Goal: Answer question/provide support

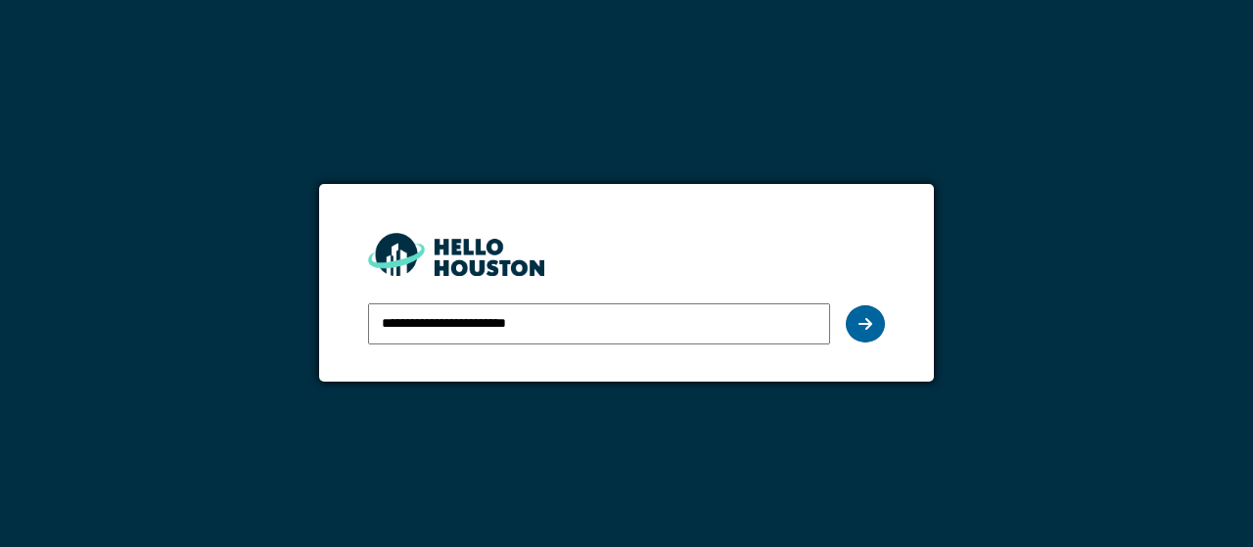
click at [864, 319] on icon at bounding box center [866, 324] width 14 height 16
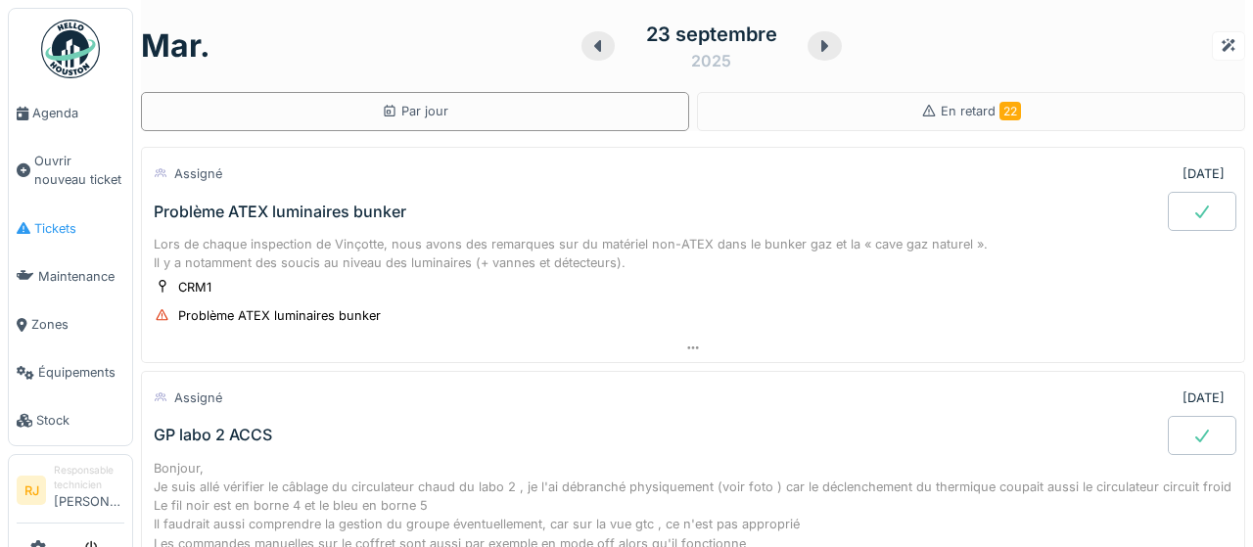
click at [54, 243] on link "Tickets" at bounding box center [70, 229] width 123 height 48
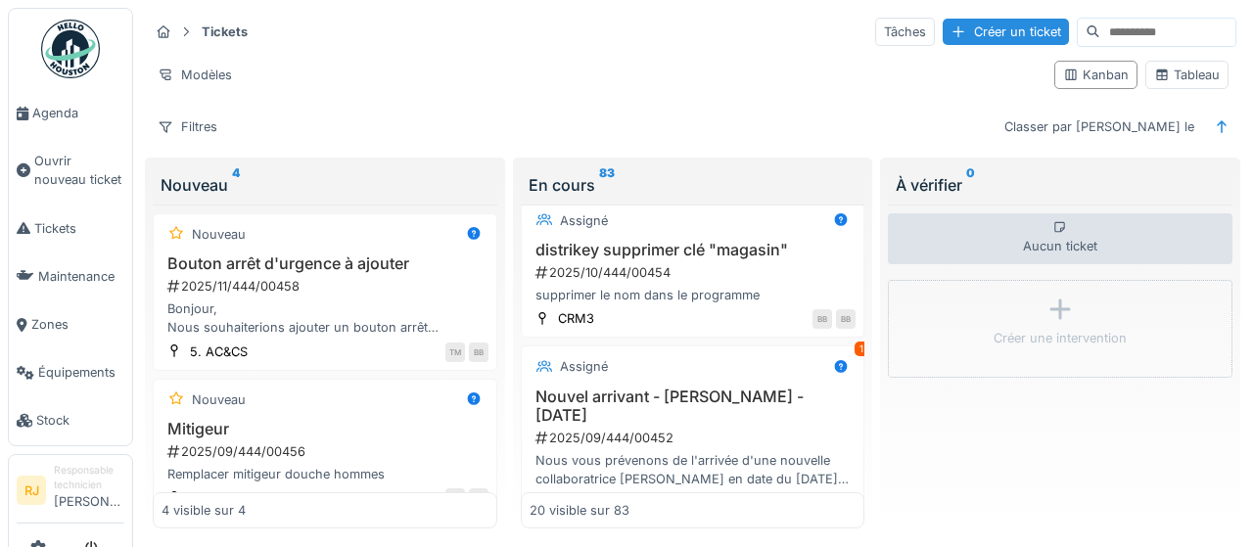
scroll to position [188, 0]
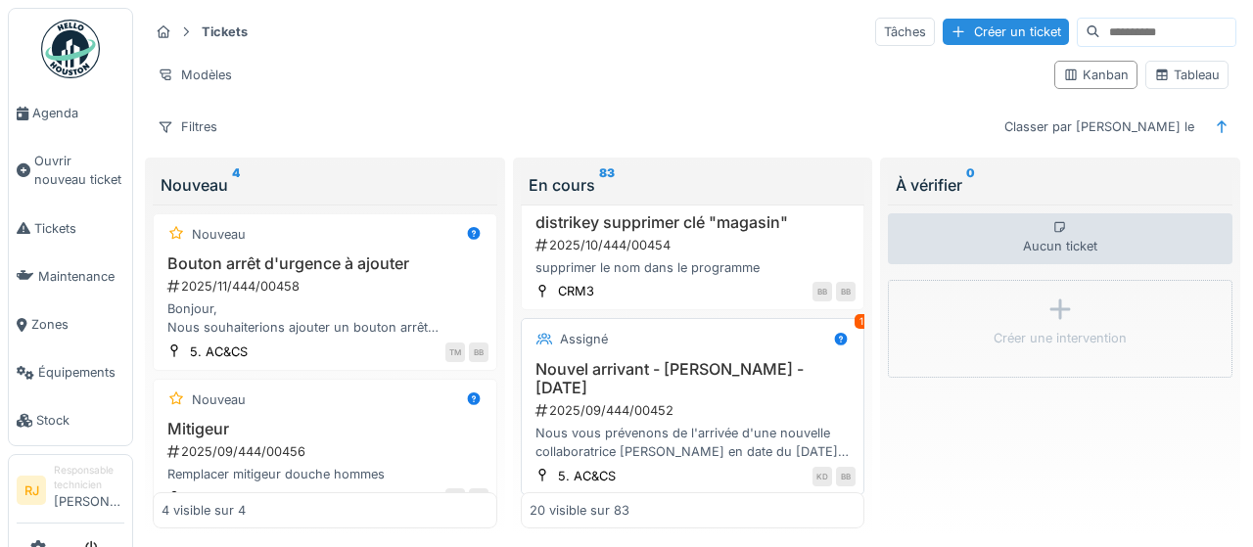
click at [606, 388] on h3 "Nouvel arrivant - [PERSON_NAME] - [DATE]" at bounding box center [693, 378] width 327 height 37
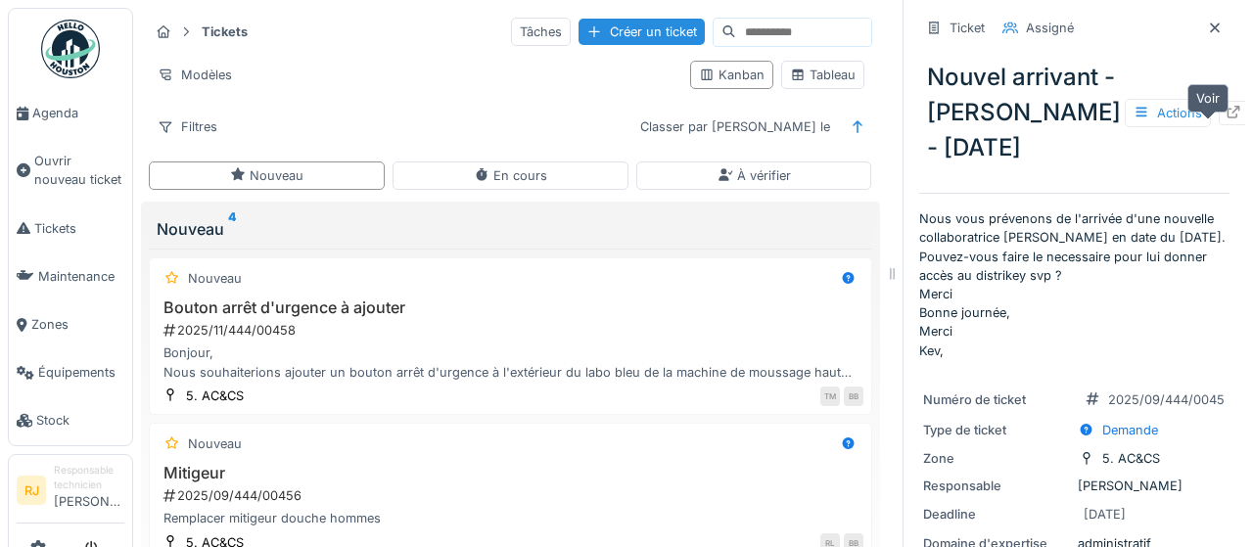
click at [1226, 118] on icon at bounding box center [1234, 112] width 16 height 13
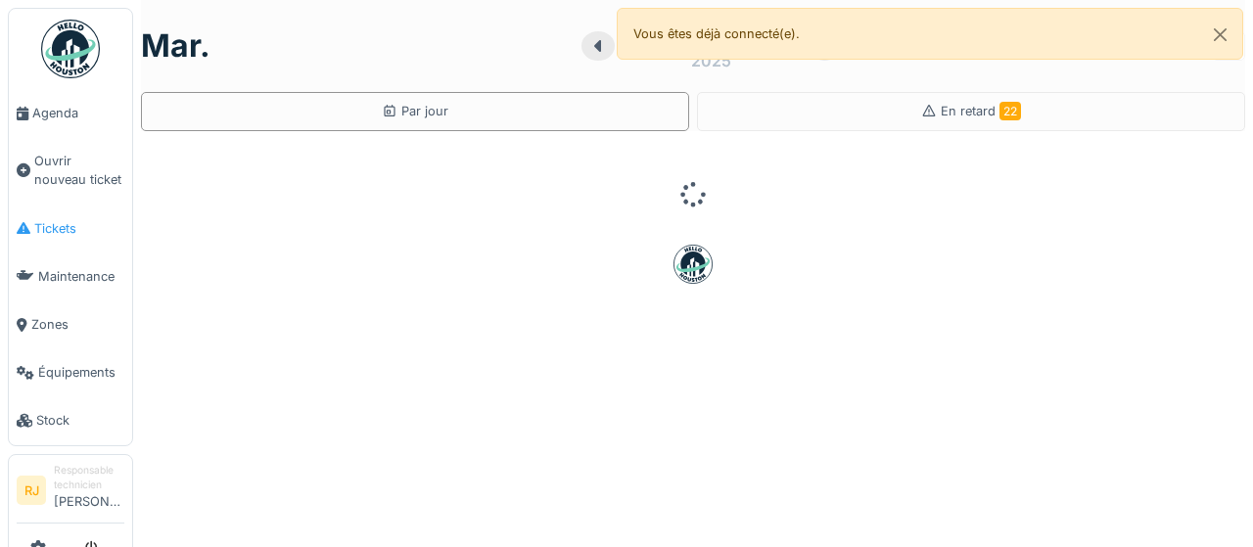
click at [66, 242] on link "Tickets" at bounding box center [70, 229] width 123 height 48
click at [40, 222] on span "Tickets" at bounding box center [79, 228] width 90 height 19
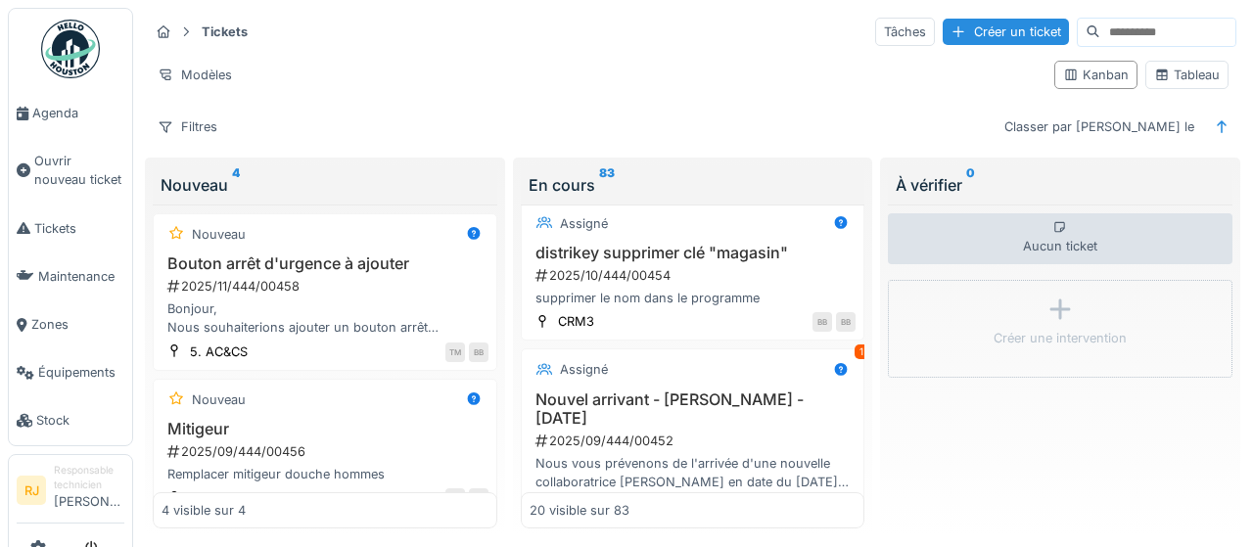
scroll to position [188, 0]
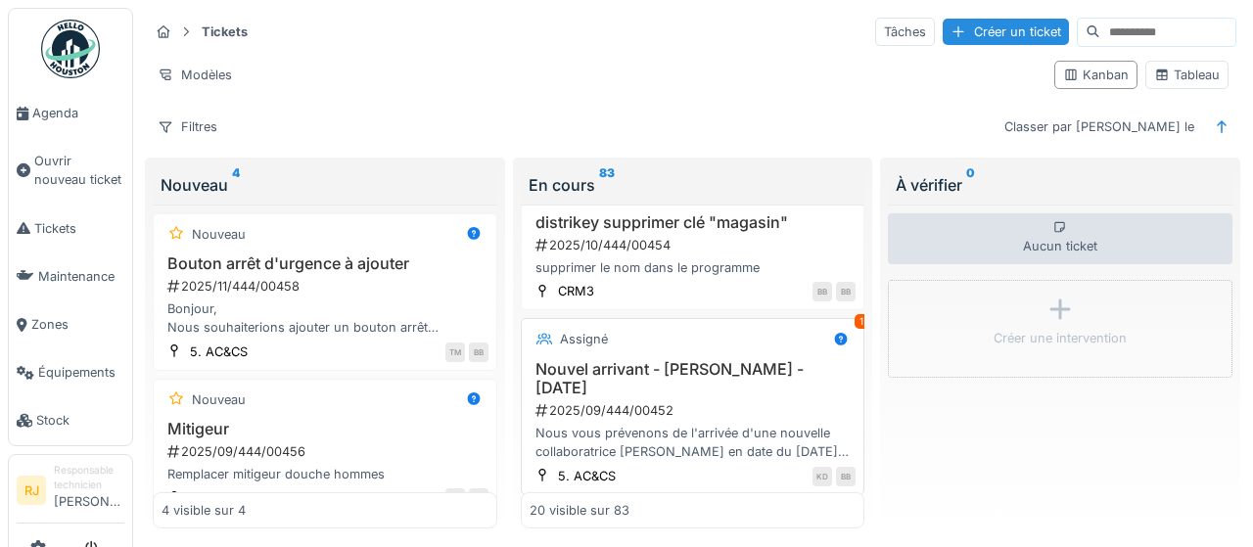
click at [581, 360] on h3 "Nouvel arrivant - [PERSON_NAME] - [DATE]" at bounding box center [693, 378] width 327 height 37
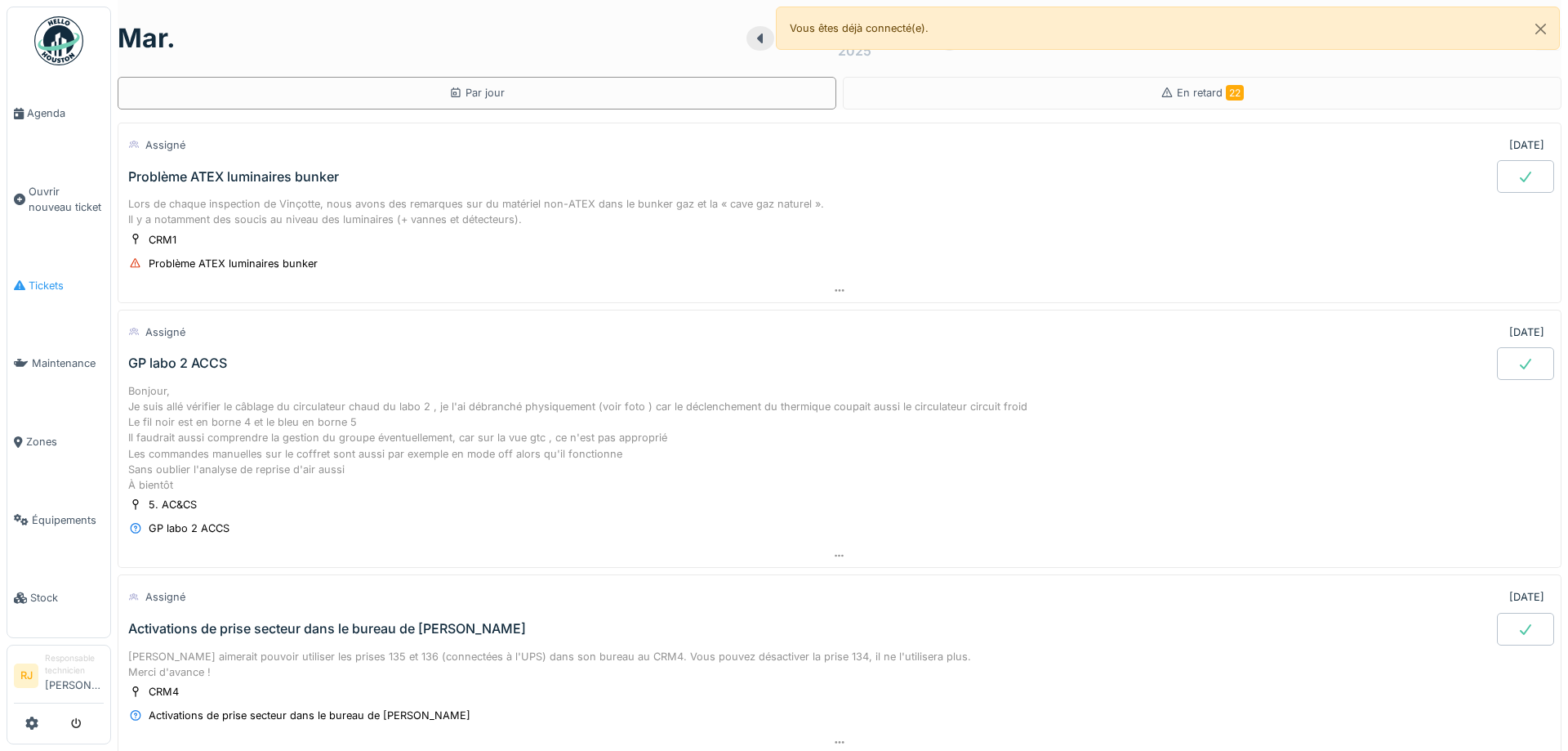
click at [57, 269] on link "Tickets" at bounding box center [58, 286] width 103 height 78
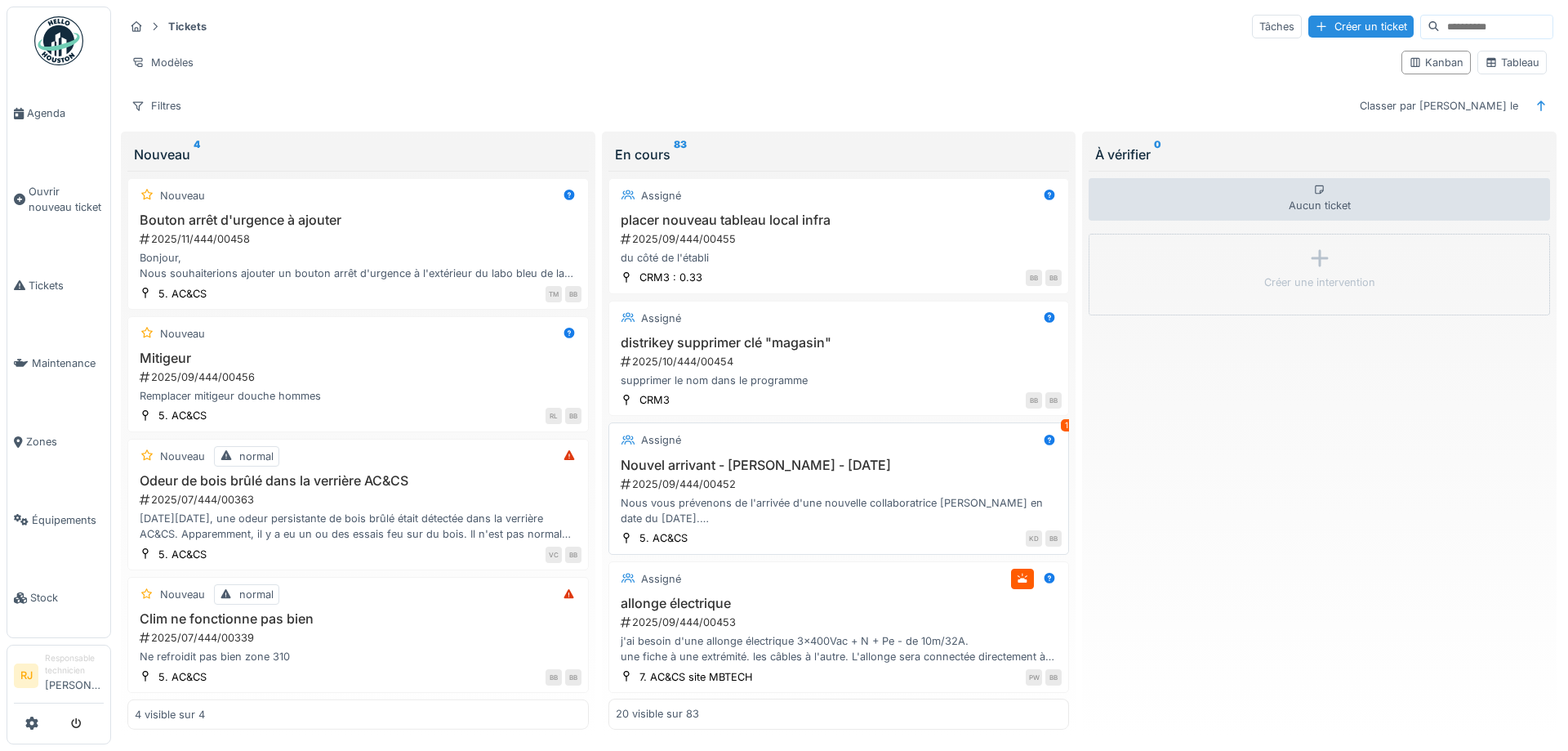
click at [737, 475] on div "Nouvel arrivant - [PERSON_NAME] - [DATE] 2025/09/444/00452 Nous vous prévenons …" at bounding box center [838, 491] width 446 height 69
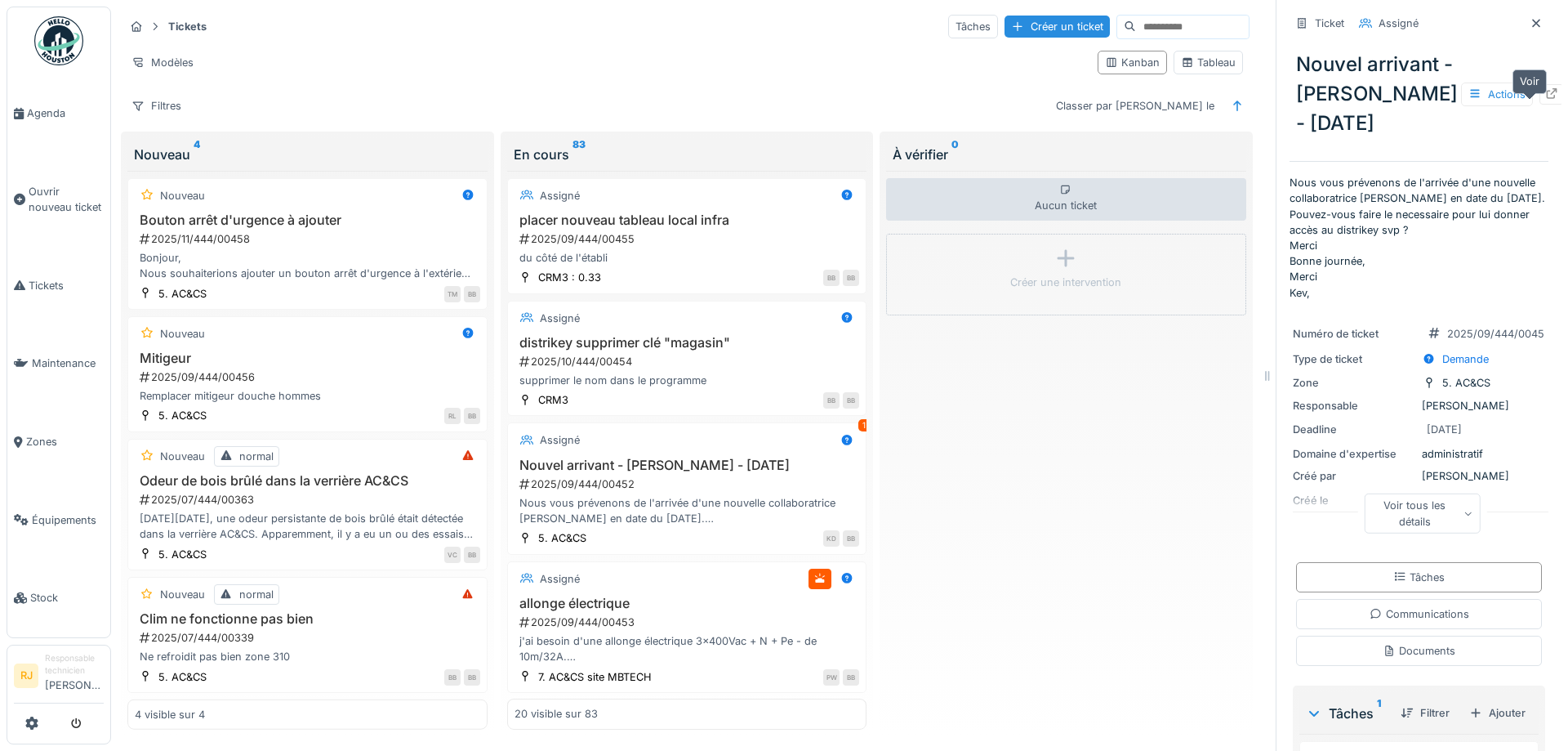
click at [1545, 98] on icon at bounding box center [1551, 93] width 13 height 11
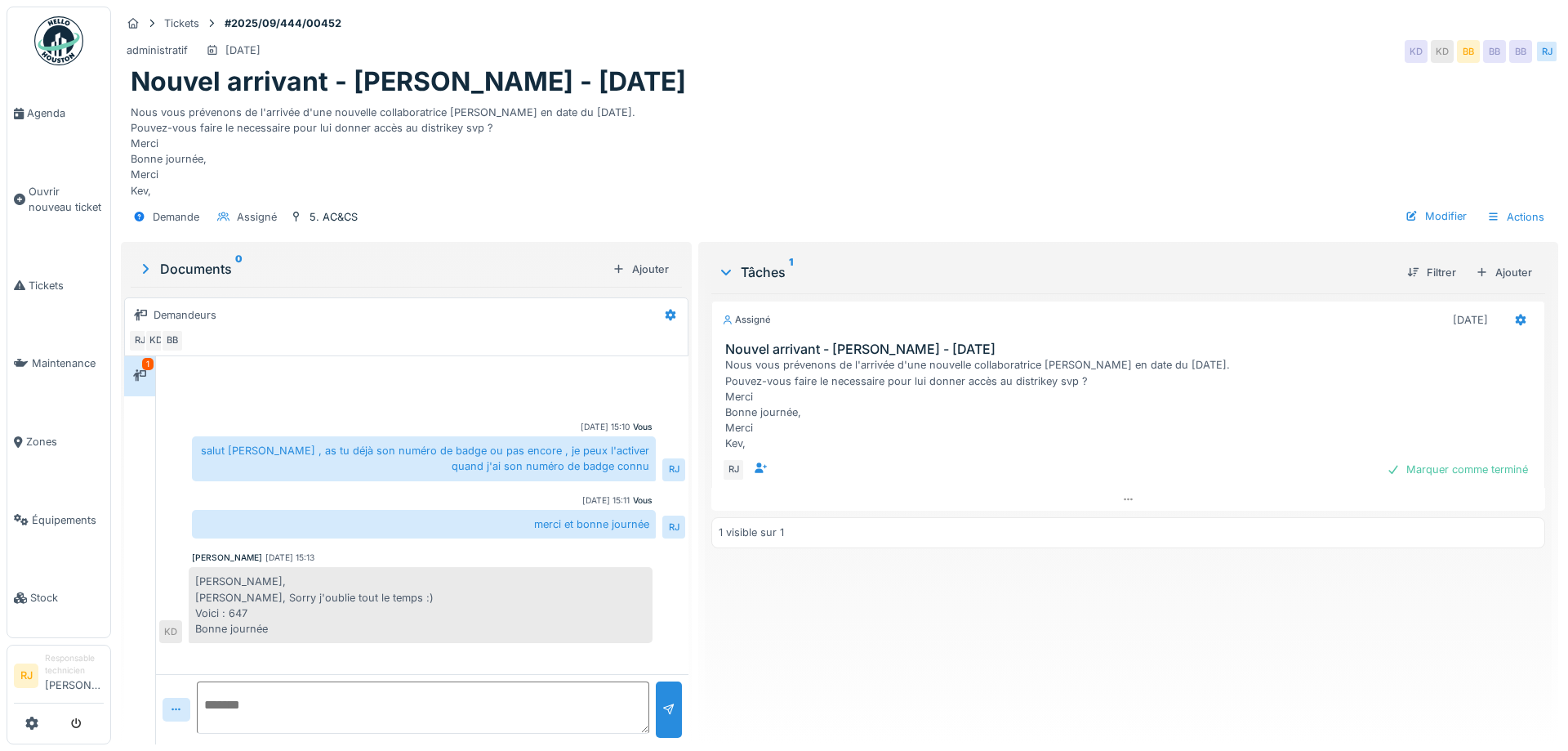
click at [392, 708] on textarea at bounding box center [423, 707] width 452 height 53
type textarea "**********"
